Goal: Entertainment & Leisure: Consume media (video, audio)

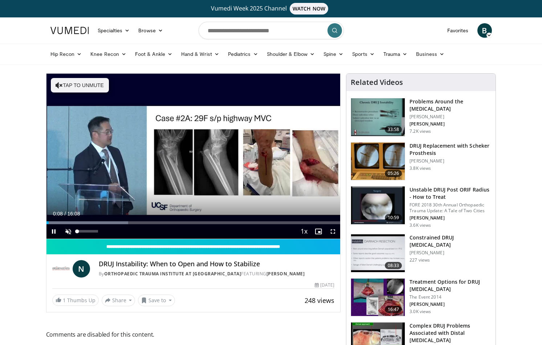
click at [71, 231] on span "Video Player" at bounding box center [68, 231] width 15 height 15
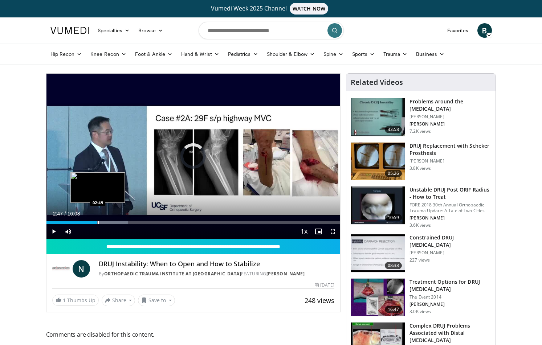
click at [97, 222] on div "Loaded : 27.86% 02:47 02:49" at bounding box center [193, 223] width 294 height 3
click at [115, 222] on div "Progress Bar" at bounding box center [115, 223] width 1 height 3
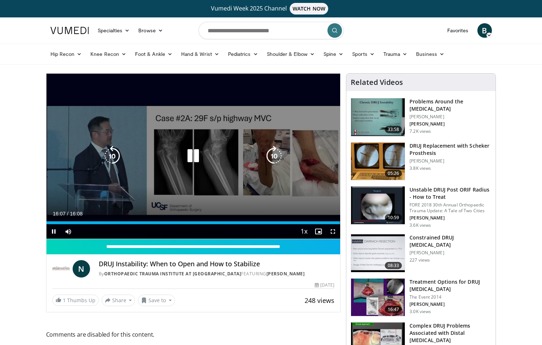
scroll to position [0, 0]
